Goal: Information Seeking & Learning: Learn about a topic

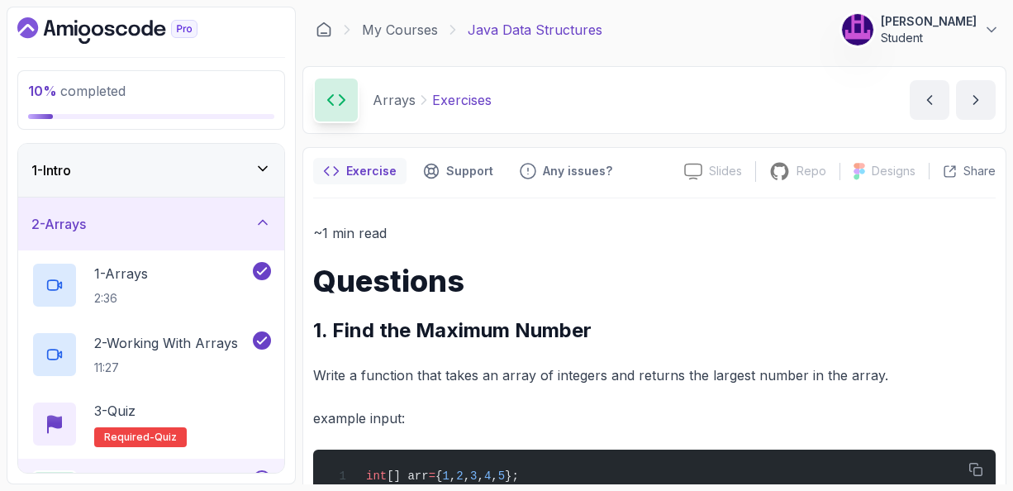
scroll to position [474, 0]
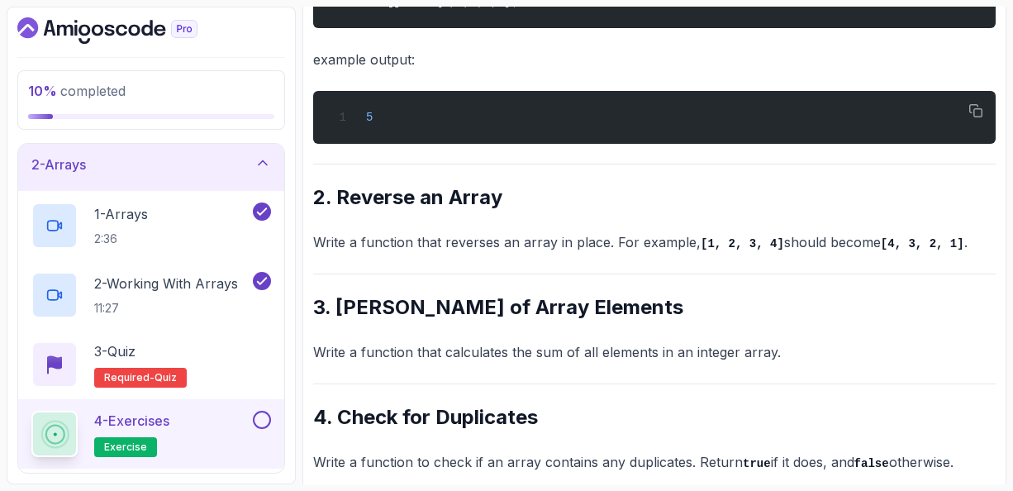
click at [958, 305] on h2 "3. [PERSON_NAME] of Array Elements" at bounding box center [654, 307] width 682 height 26
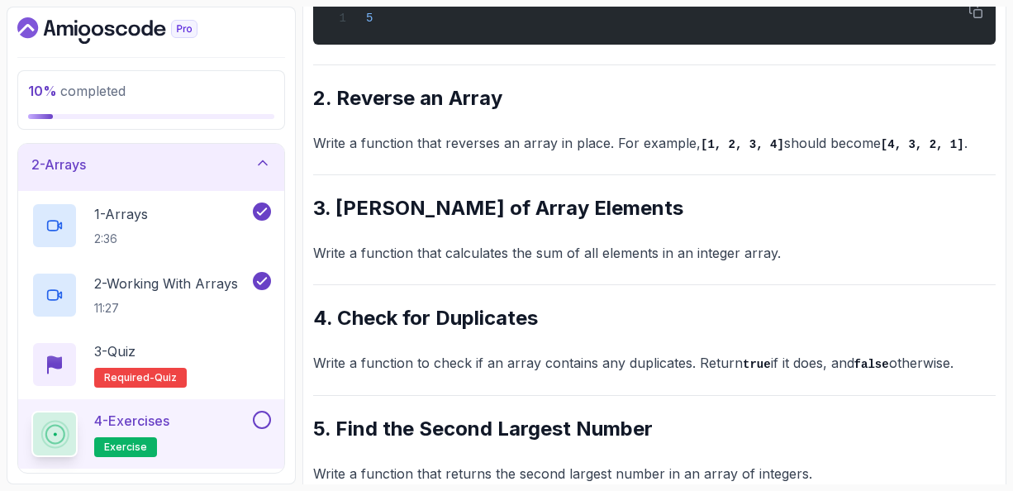
scroll to position [606, 0]
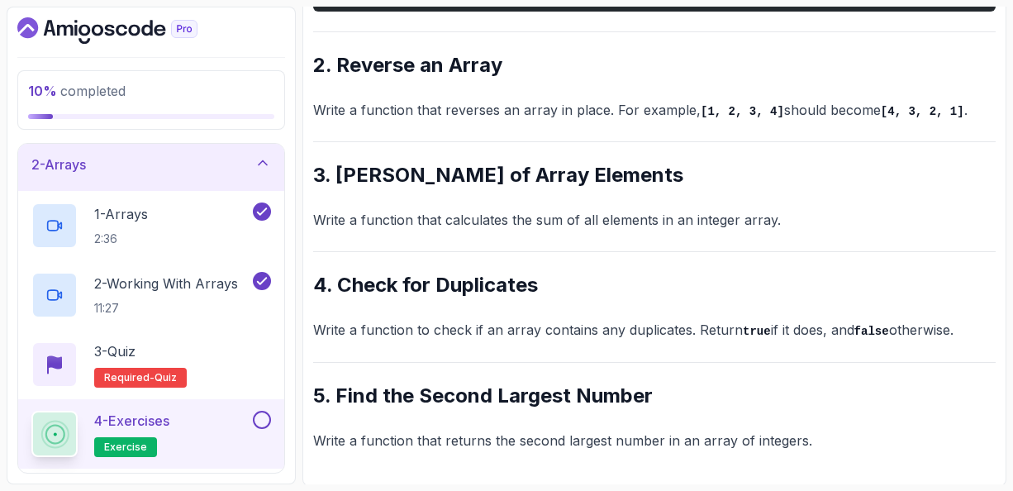
click at [973, 47] on div "~1 min read Questions 1. Find the Maximum Number Write a function that takes an…" at bounding box center [654, 33] width 682 height 837
click at [934, 417] on div "~1 min read Questions 1. Find the Maximum Number Write a function that takes an…" at bounding box center [654, 33] width 682 height 837
click at [853, 45] on div "~1 min read Questions 1. Find the Maximum Number Write a function that takes an…" at bounding box center [654, 33] width 682 height 837
click at [269, 164] on icon at bounding box center [262, 162] width 17 height 17
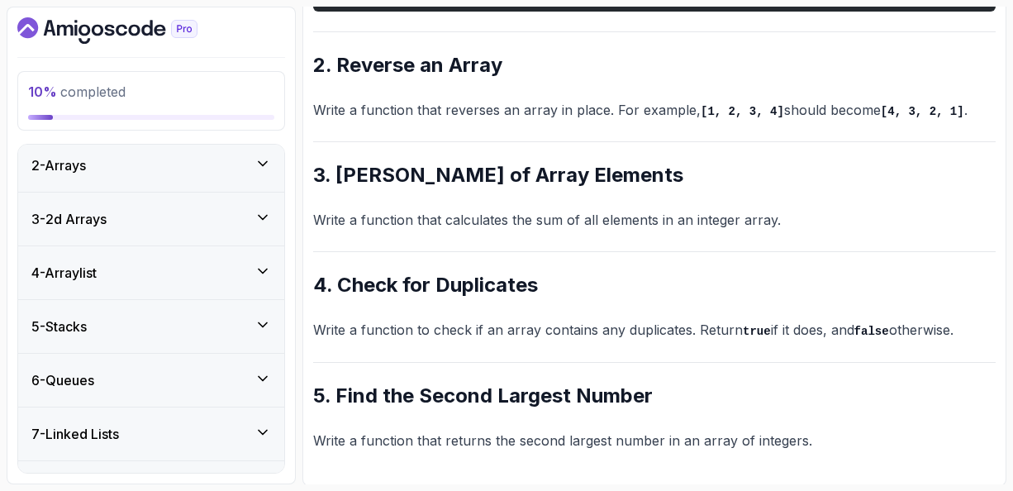
click at [266, 158] on icon at bounding box center [262, 163] width 17 height 17
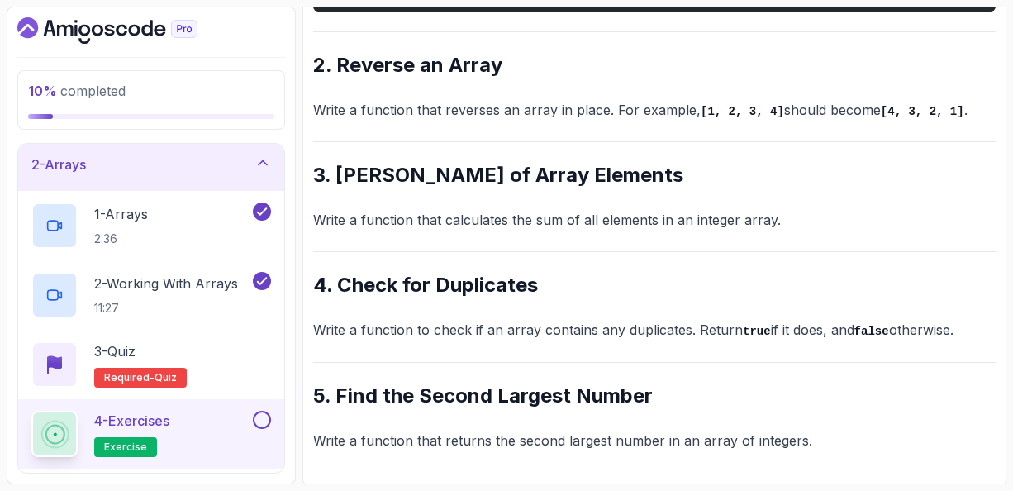
click at [198, 425] on div "4 - Exercises exercise" at bounding box center [140, 434] width 218 height 46
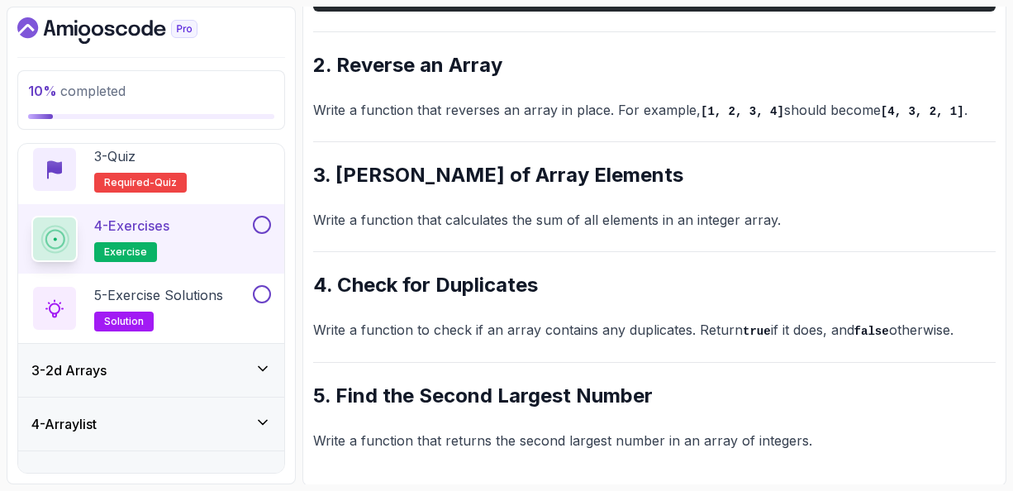
scroll to position [258, 0]
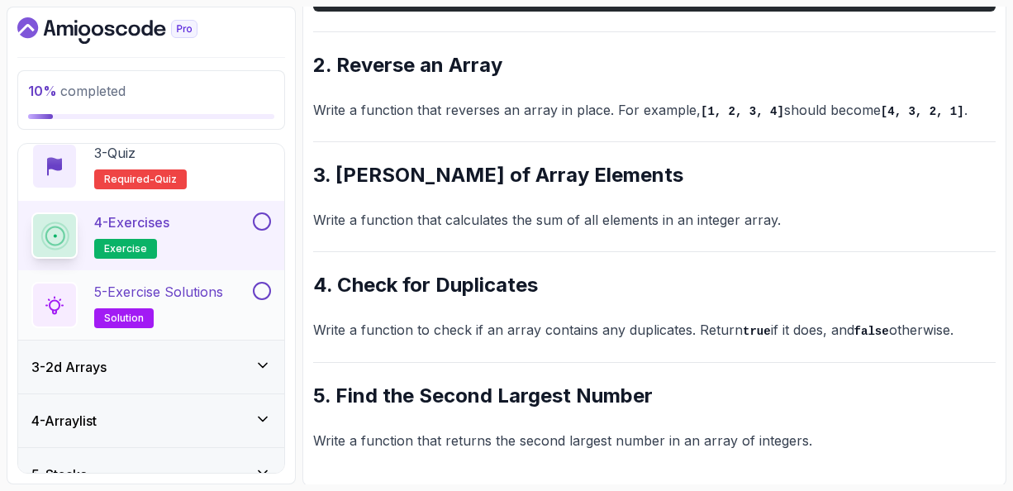
click at [199, 292] on p "5 - Exercise Solutions" at bounding box center [158, 292] width 129 height 20
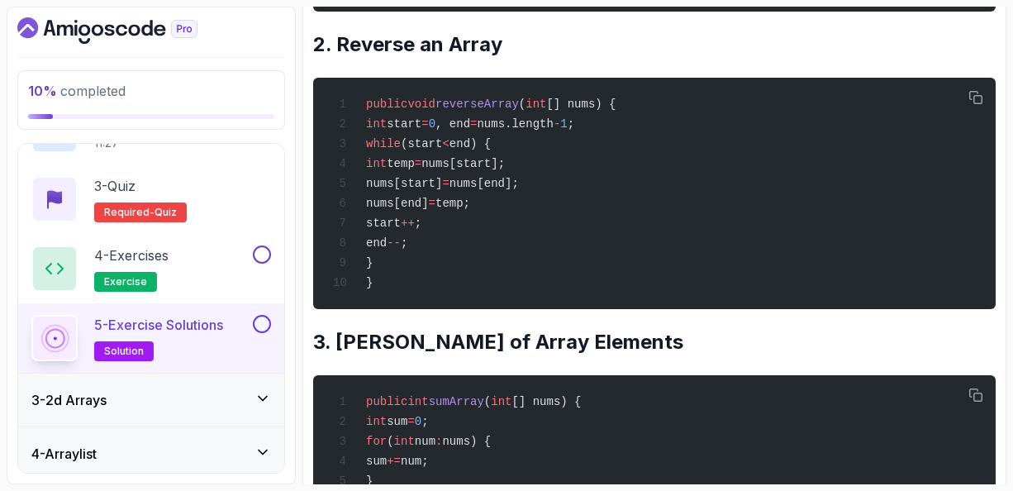
scroll to position [192, 0]
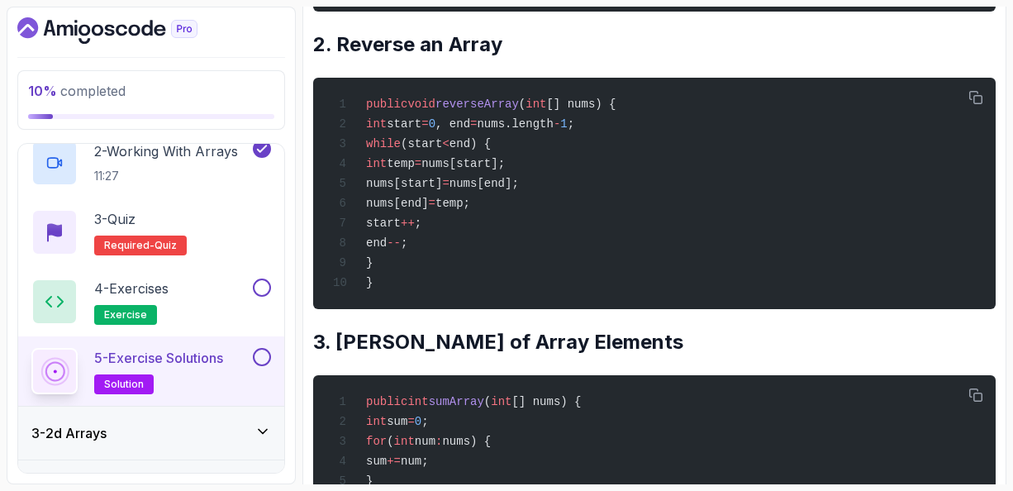
click at [785, 29] on div "~2 min read Solutions 1. Find the Maximum Number Write a function that takes an…" at bounding box center [654, 378] width 682 height 1527
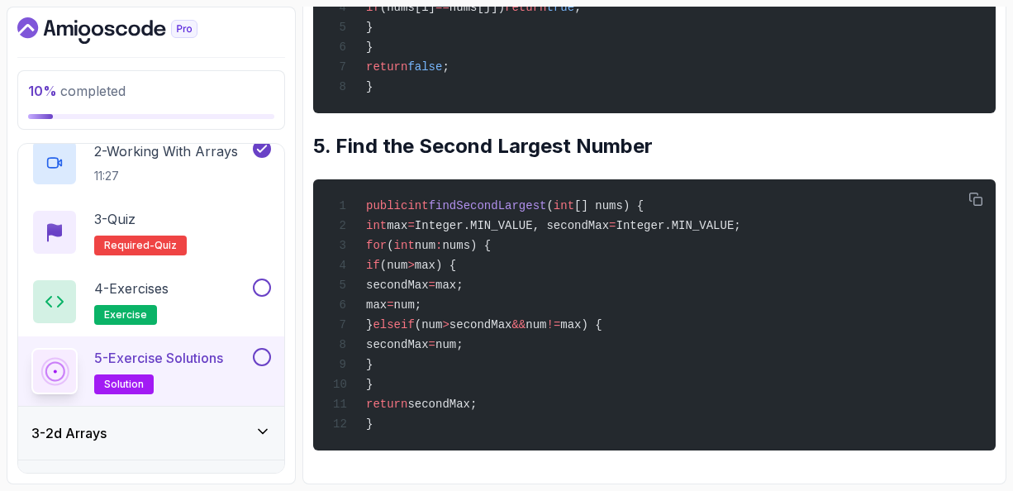
scroll to position [1322, 0]
click at [188, 364] on p "5 - Exercise Solutions" at bounding box center [158, 358] width 129 height 20
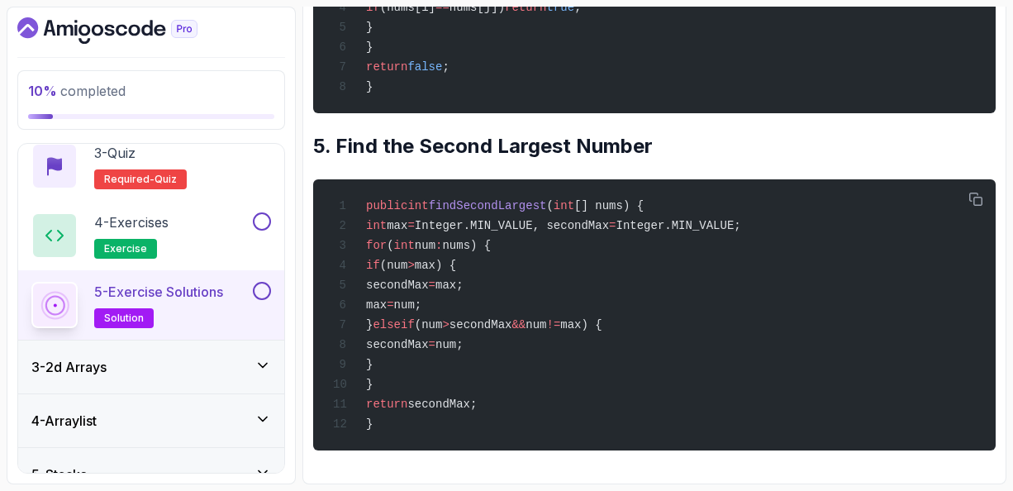
scroll to position [291, 0]
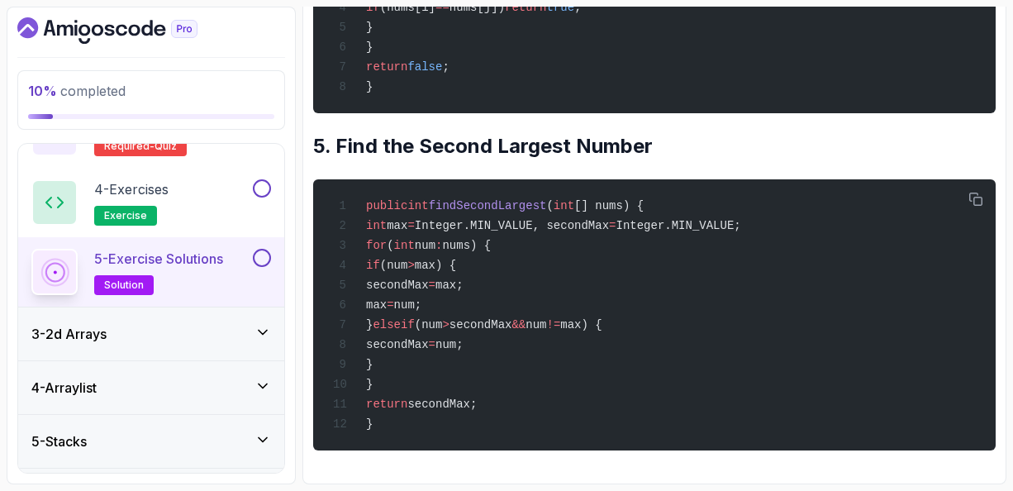
click at [259, 331] on icon at bounding box center [262, 332] width 17 height 17
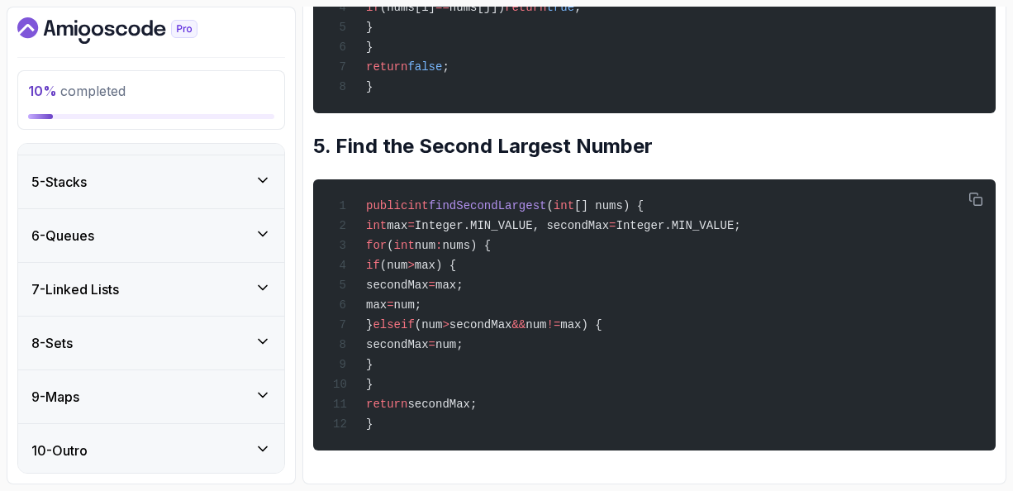
scroll to position [517, 0]
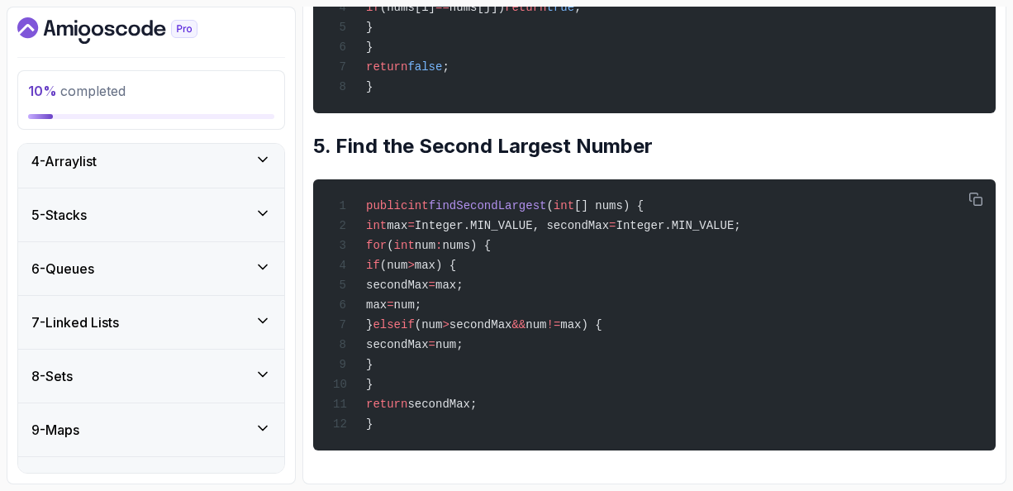
click at [262, 209] on icon at bounding box center [262, 213] width 17 height 17
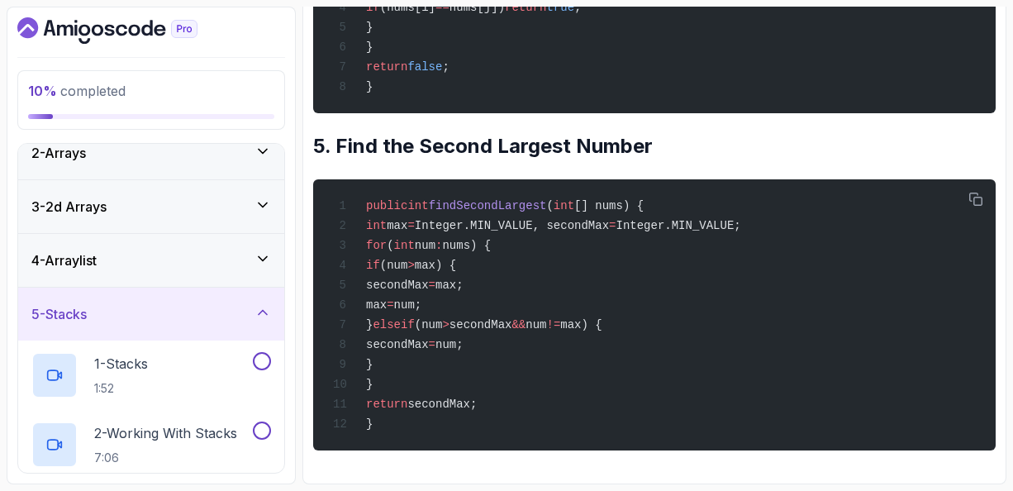
scroll to position [38, 0]
